Goal: Check status

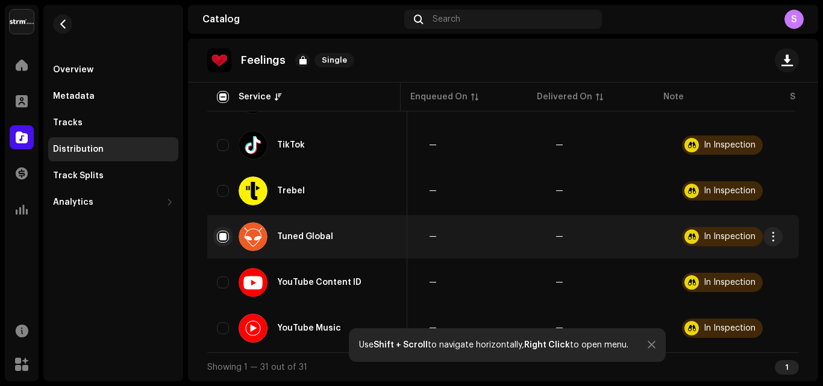
scroll to position [0, 111]
click at [222, 235] on input "Row Selected" at bounding box center [223, 237] width 12 height 12
checkbox input "false"
click at [775, 232] on span "button" at bounding box center [773, 237] width 9 height 10
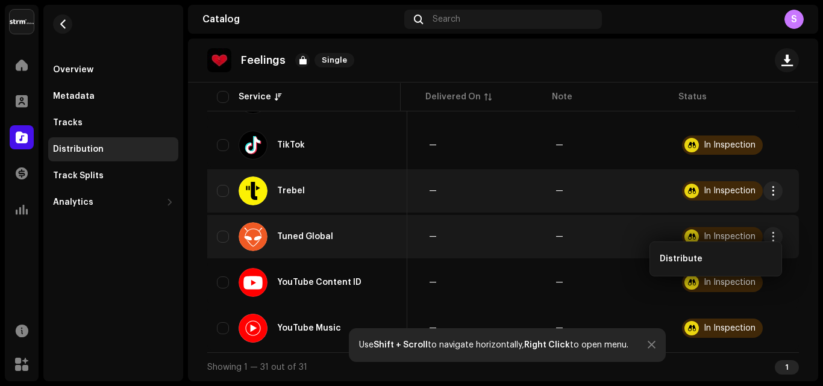
click at [729, 202] on td "In Inspection" at bounding box center [735, 190] width 126 height 43
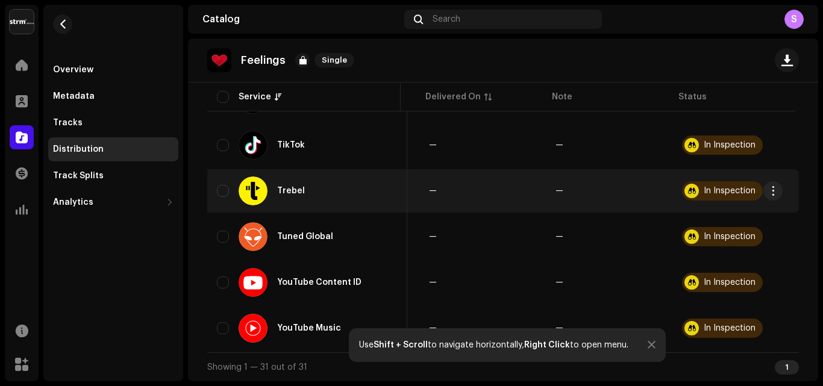
click at [728, 187] on div "In Inspection" at bounding box center [730, 191] width 52 height 8
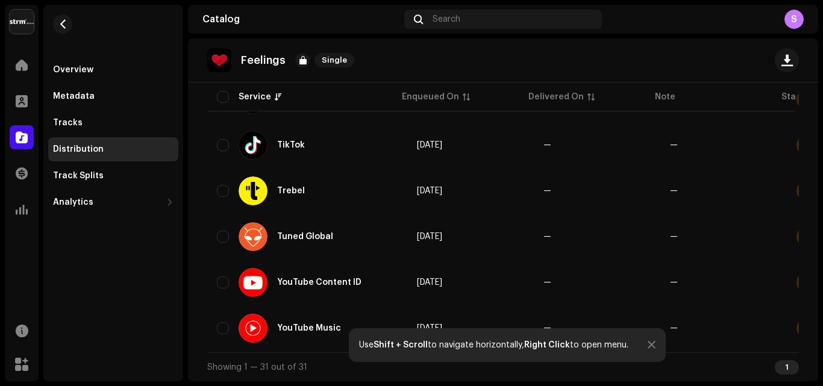
scroll to position [0, 0]
click at [118, 198] on div "Analytics" at bounding box center [107, 203] width 108 height 10
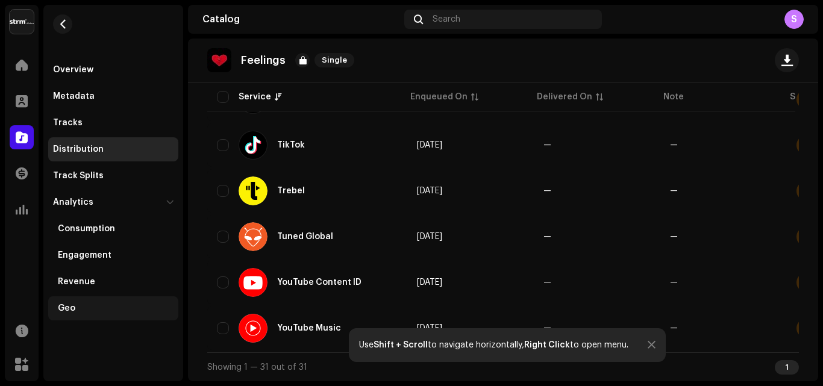
click at [138, 311] on div "Geo" at bounding box center [116, 309] width 116 height 10
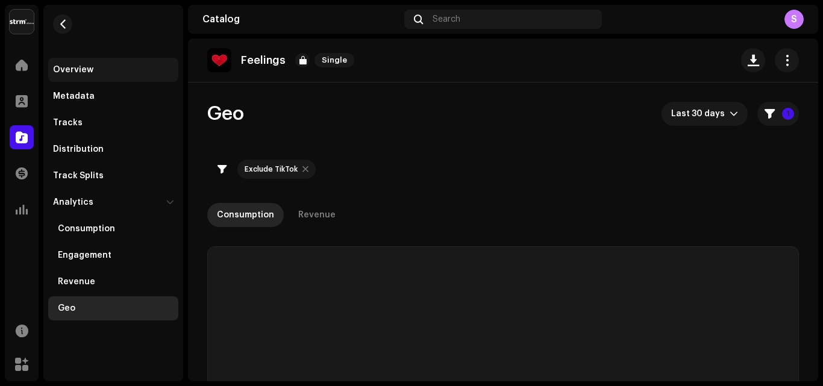
checkbox input "true"
click at [781, 58] on span "button" at bounding box center [786, 60] width 11 height 10
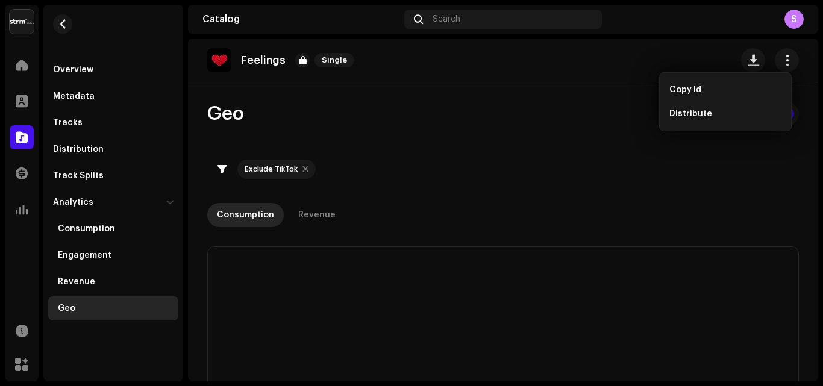
click at [676, 126] on div "Copy Id Distribute" at bounding box center [725, 101] width 133 height 59
click at [677, 120] on div "Distribute" at bounding box center [725, 114] width 122 height 24
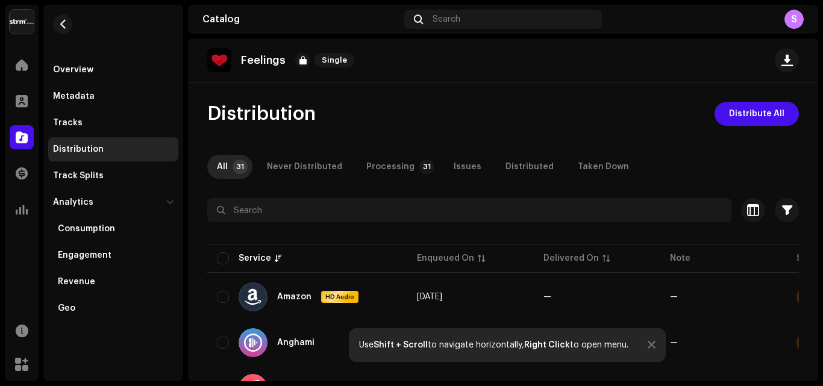
click at [396, 167] on div "Processing" at bounding box center [390, 167] width 48 height 24
click at [366, 165] on div "Processing" at bounding box center [390, 167] width 48 height 24
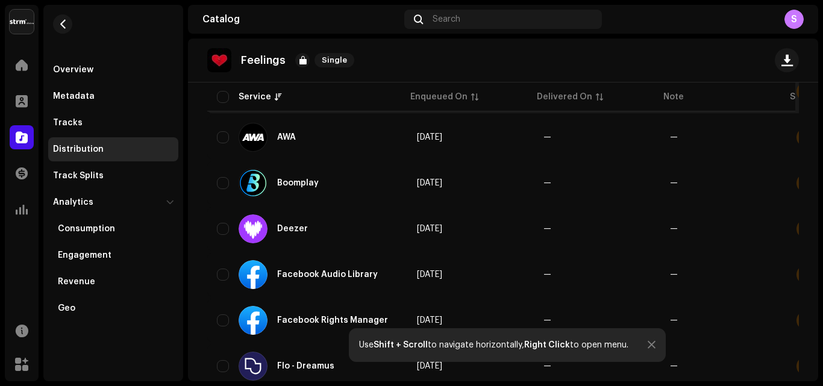
scroll to position [241, 0]
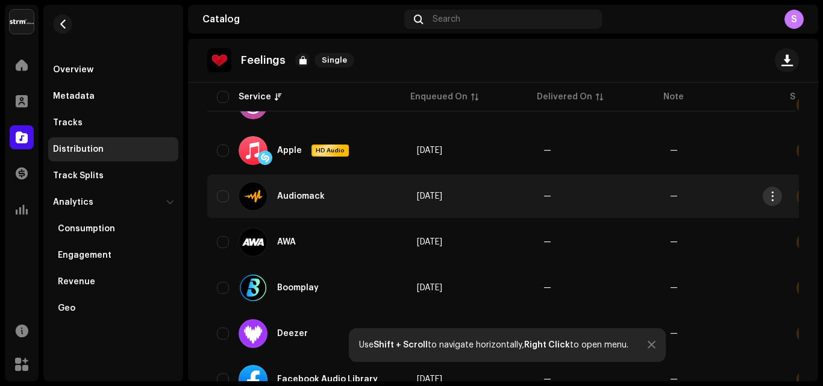
click at [771, 196] on span "button" at bounding box center [772, 197] width 9 height 10
click at [146, 342] on div "Overview Metadata Tracks Distribution Track Splits Analytics Consumption Engage…" at bounding box center [113, 193] width 140 height 376
click at [770, 194] on span "button" at bounding box center [772, 197] width 9 height 10
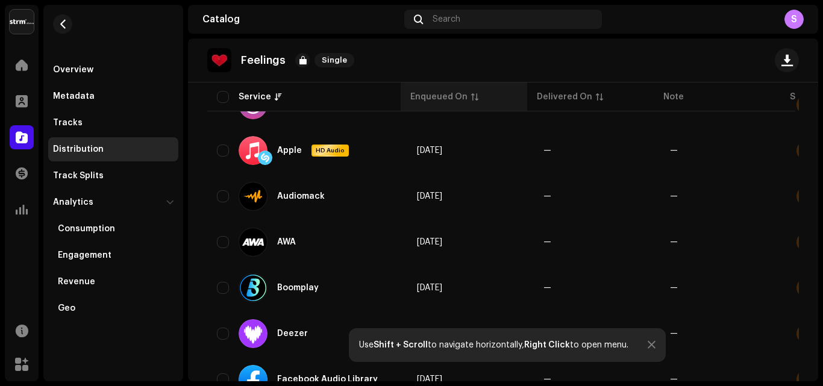
click at [467, 96] on div "Enqueued On" at bounding box center [463, 97] width 107 height 12
click at [458, 96] on div "Enqueued On" at bounding box center [438, 97] width 57 height 12
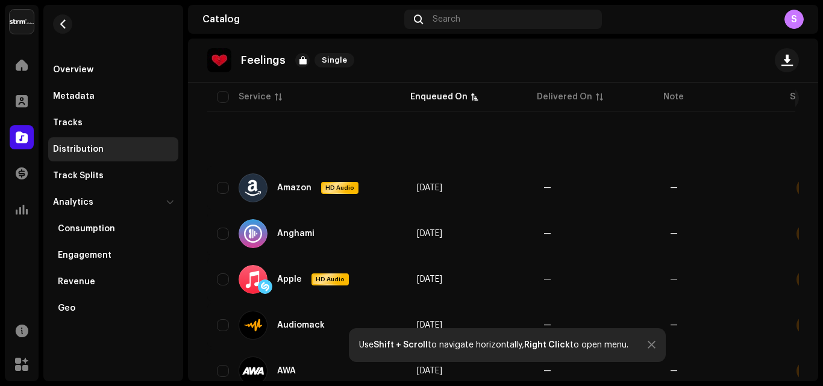
scroll to position [0, 0]
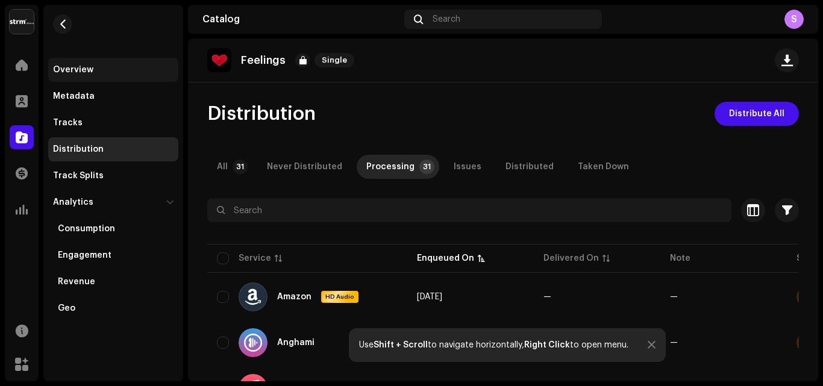
click at [63, 73] on div "Overview" at bounding box center [73, 70] width 40 height 10
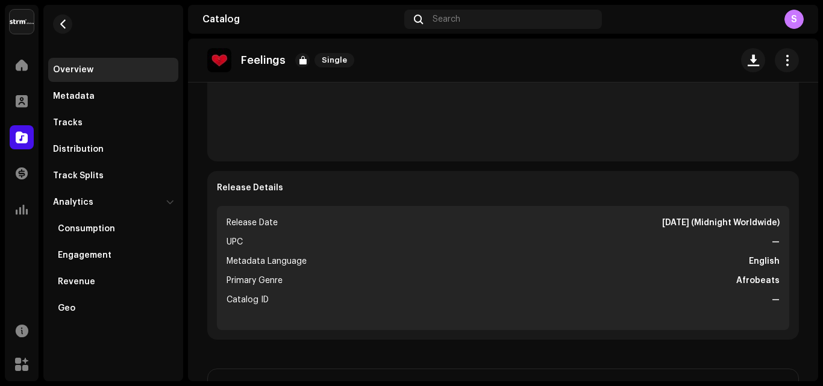
scroll to position [361, 0]
